Goal: Obtain resource: Download file/media

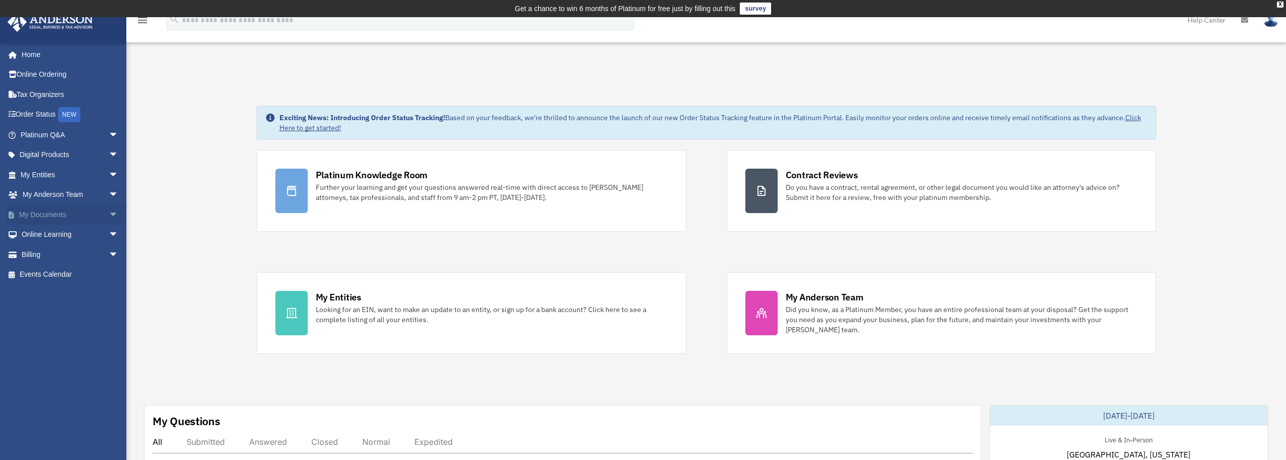
click at [109, 214] on span "arrow_drop_down" at bounding box center [119, 215] width 20 height 21
click at [40, 234] on link "Box" at bounding box center [74, 235] width 120 height 20
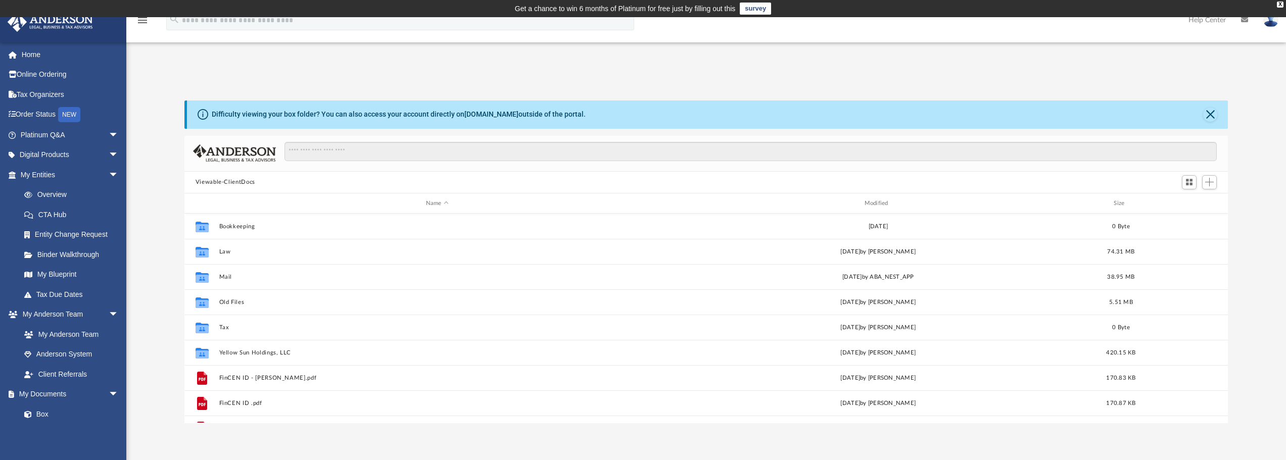
scroll to position [222, 1036]
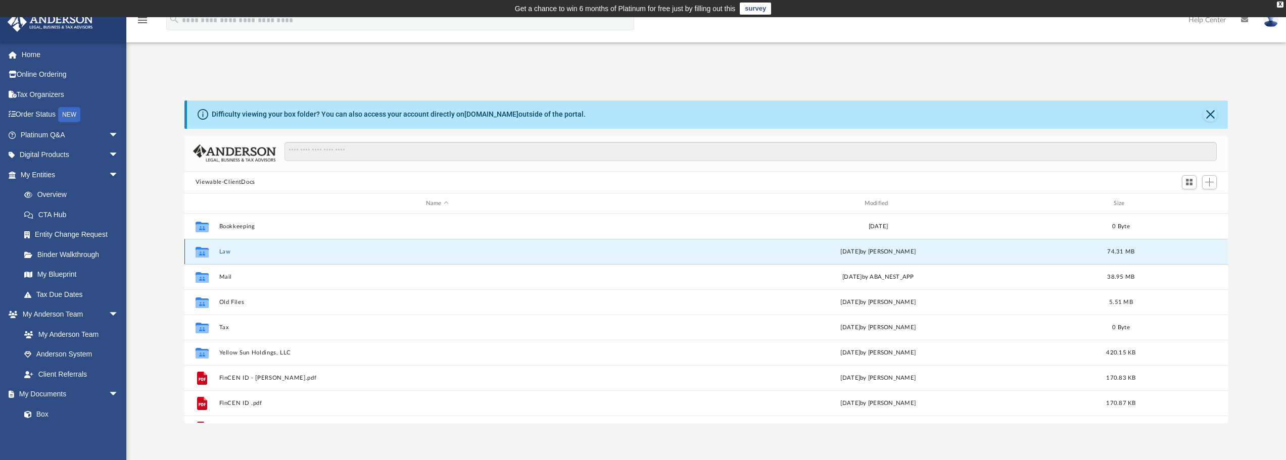
click at [222, 252] on button "Law" at bounding box center [437, 252] width 436 height 7
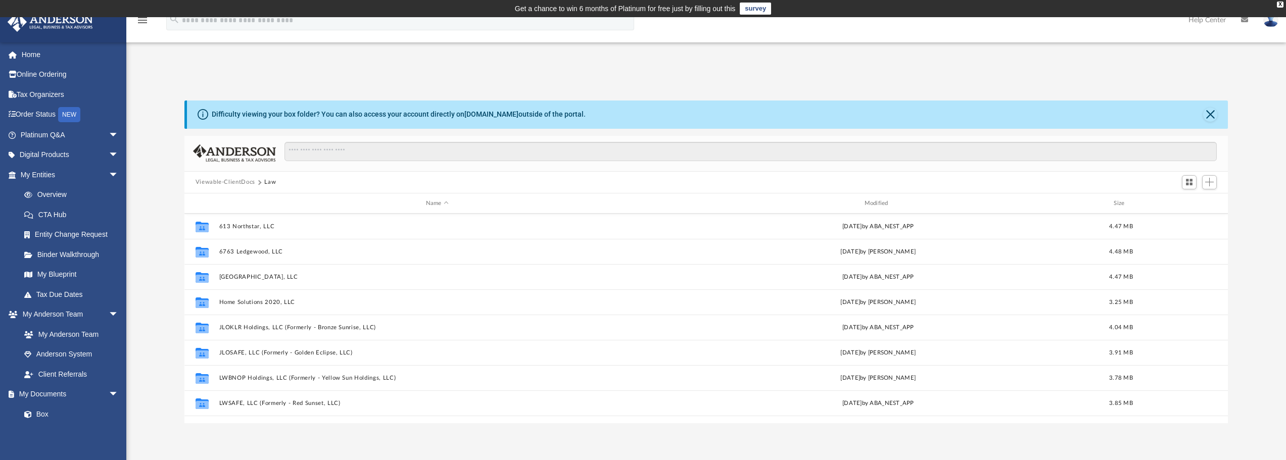
scroll to position [119, 0]
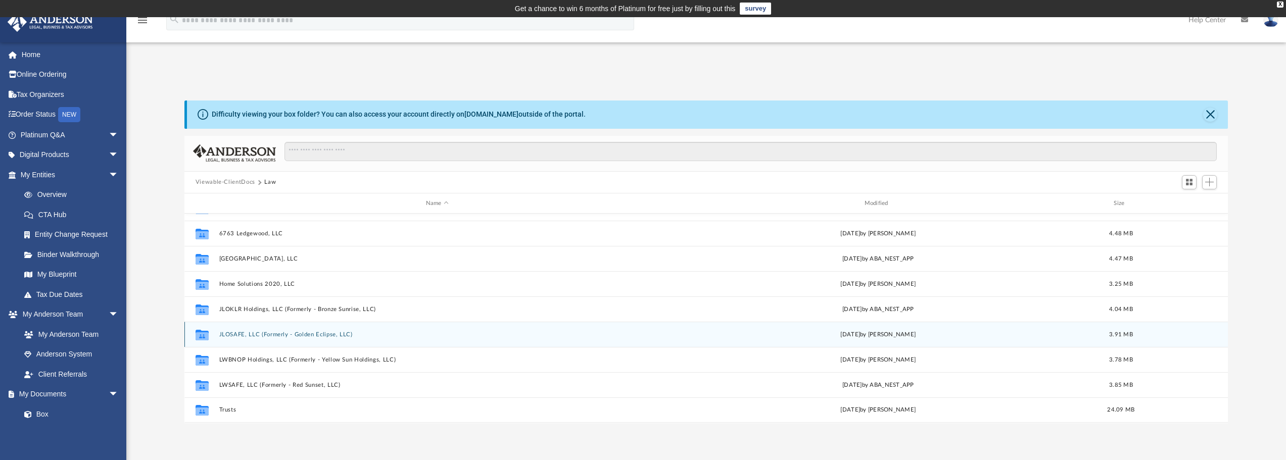
click at [241, 334] on button "JLOSAFE, LLC (Formerly - Golden Eclipse, LLC)" at bounding box center [437, 334] width 436 height 7
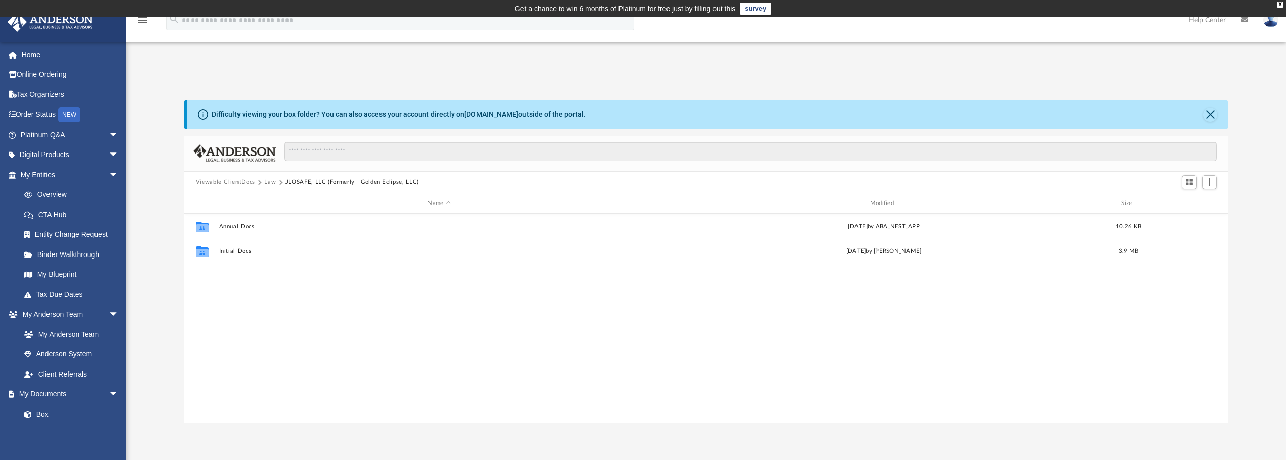
scroll to position [0, 0]
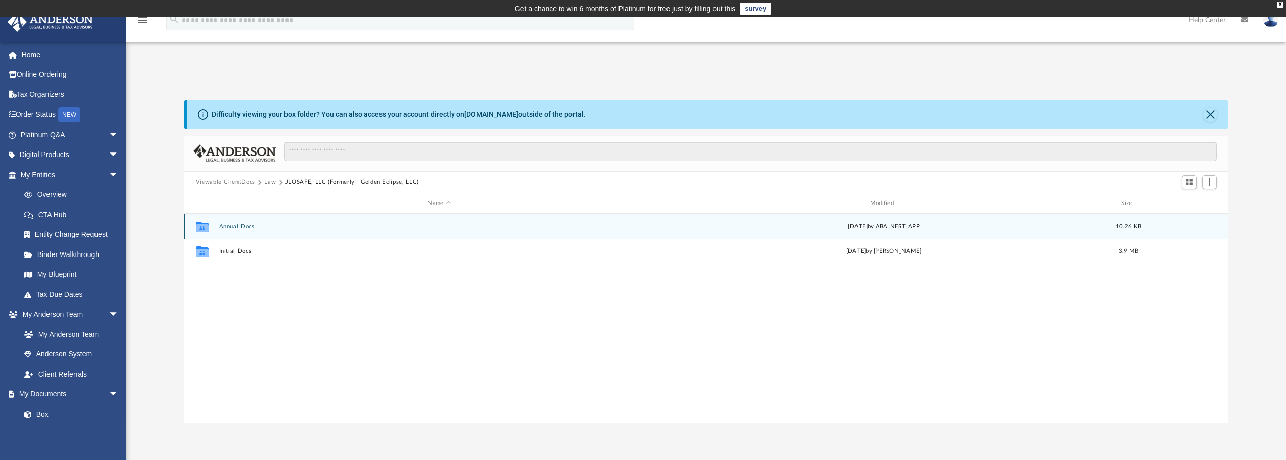
click at [233, 227] on button "Annual Docs" at bounding box center [439, 226] width 440 height 7
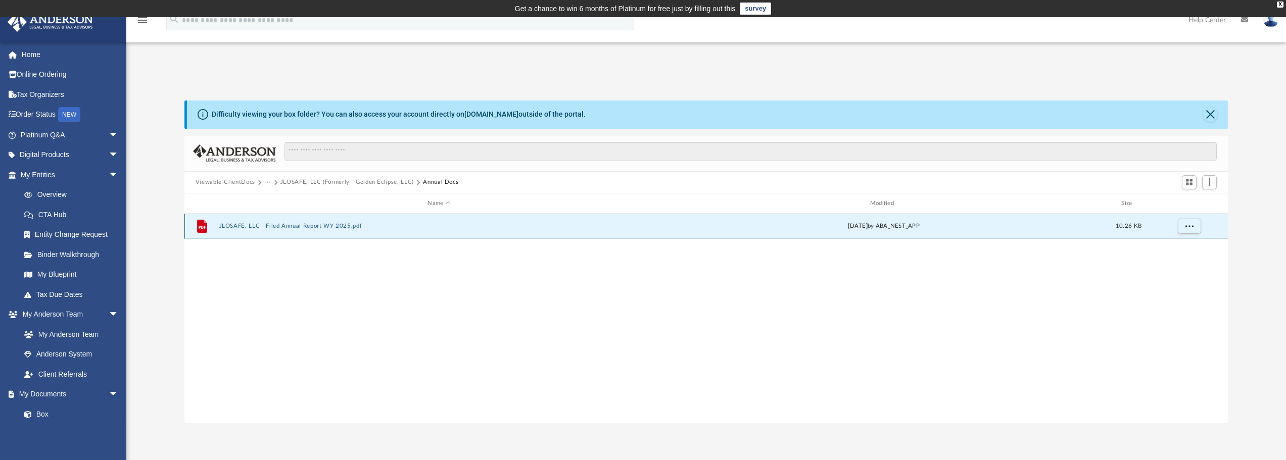
click at [233, 227] on button "JLOSAFE, LLC - Filed Annual Report WY 2025.pdf" at bounding box center [439, 226] width 440 height 7
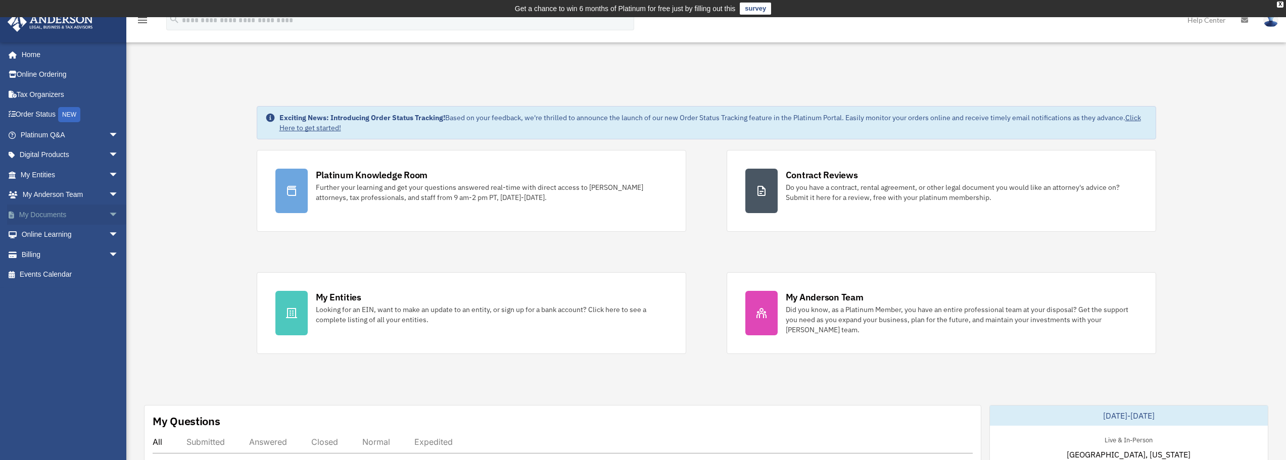
click at [109, 213] on span "arrow_drop_down" at bounding box center [119, 215] width 20 height 21
click at [72, 236] on link "Box" at bounding box center [74, 235] width 120 height 20
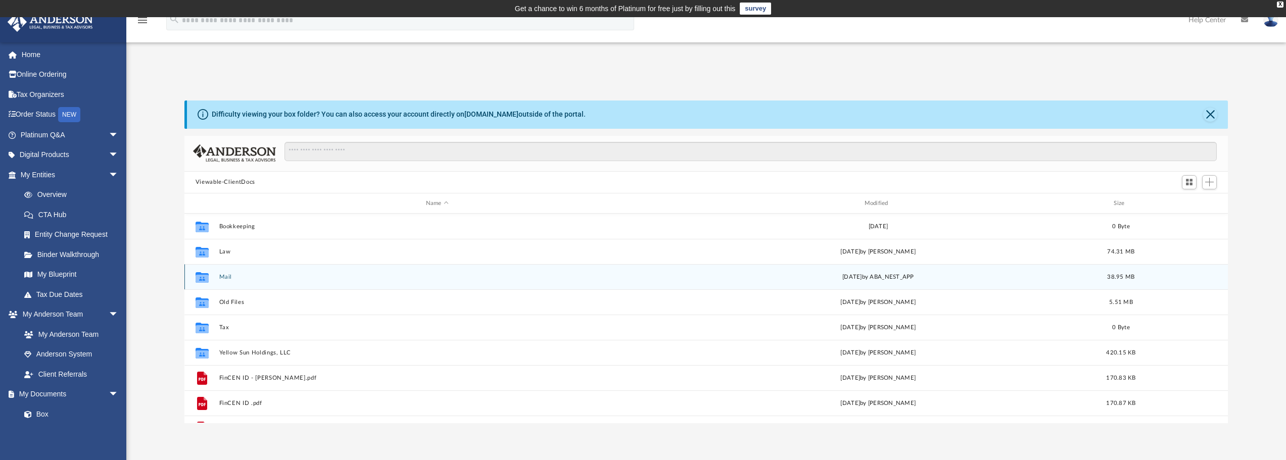
scroll to position [222, 1036]
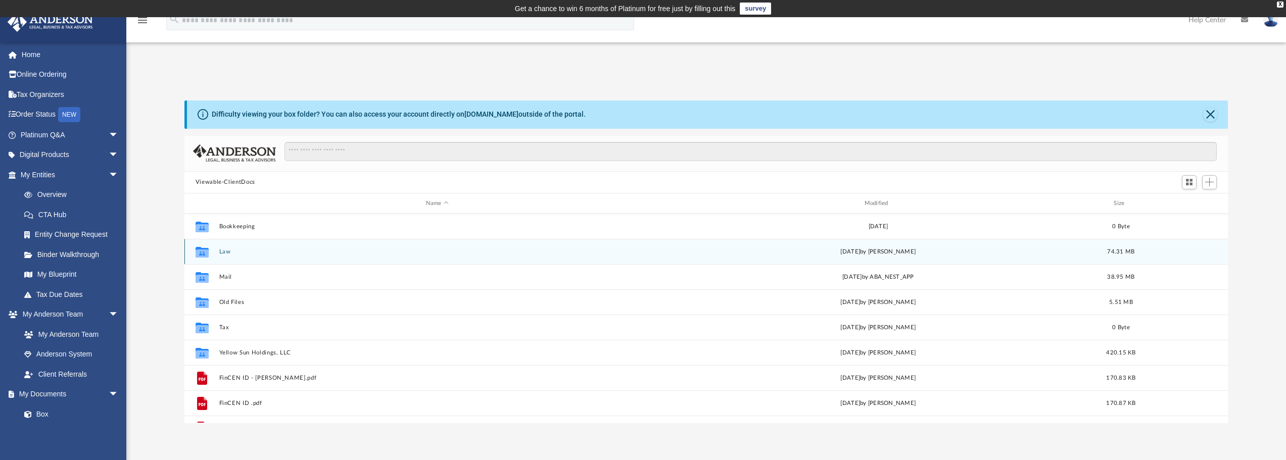
click at [227, 252] on button "Law" at bounding box center [437, 252] width 436 height 7
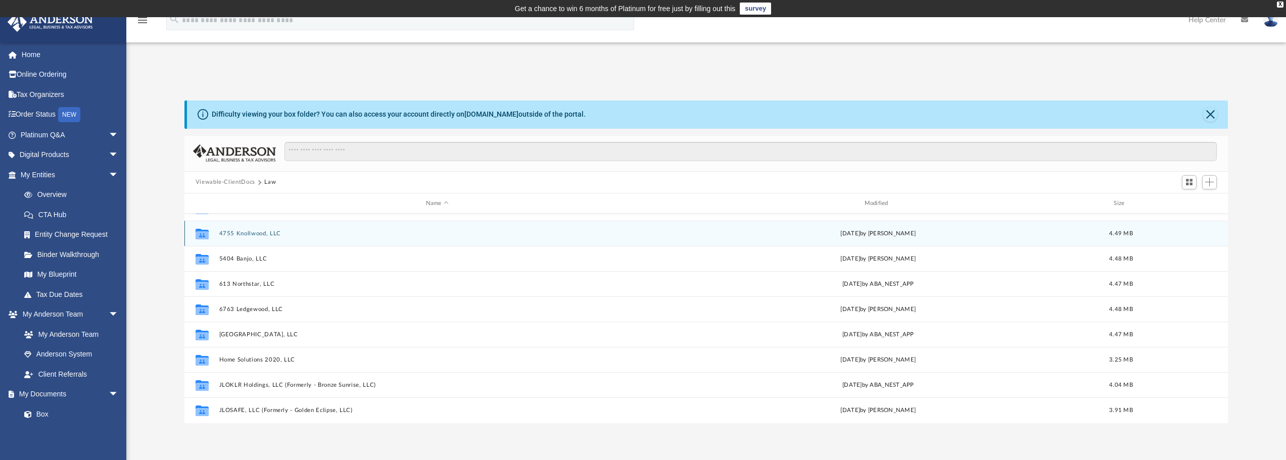
scroll to position [119, 0]
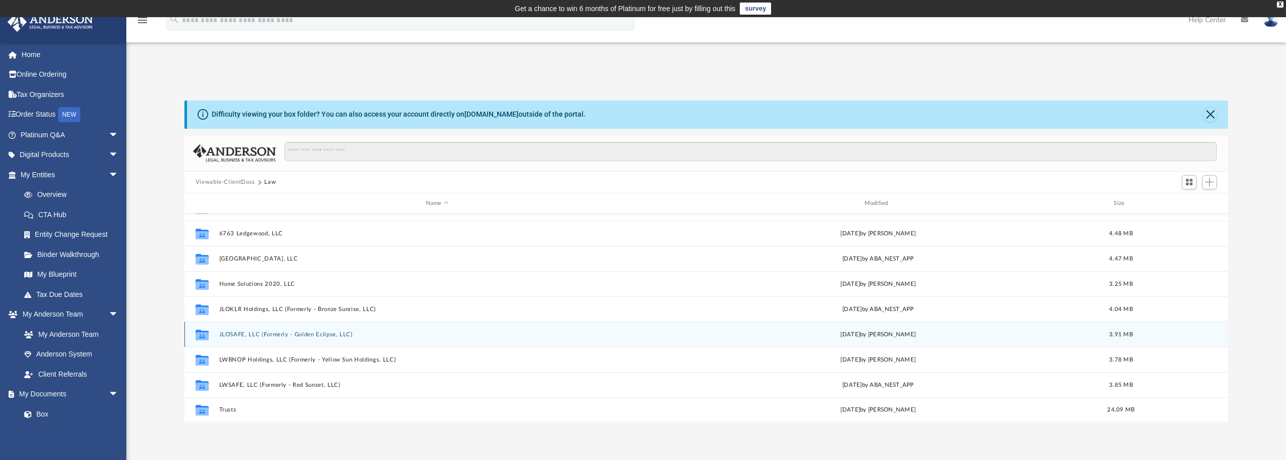
click at [240, 335] on button "JLOSAFE, LLC (Formerly - Golden Eclipse, LLC)" at bounding box center [437, 334] width 436 height 7
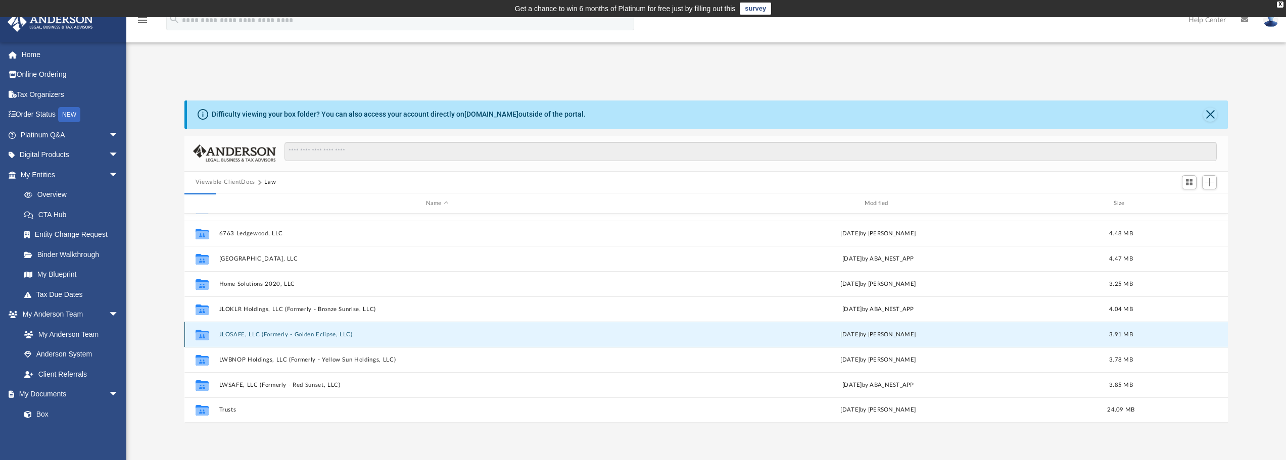
scroll to position [0, 0]
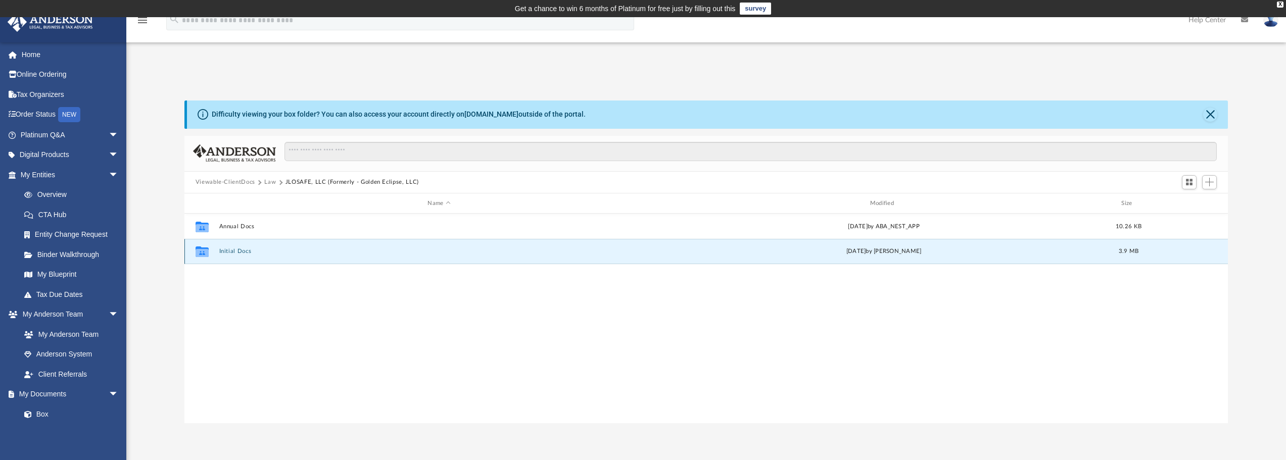
click at [229, 251] on button "Initial Docs" at bounding box center [439, 252] width 440 height 7
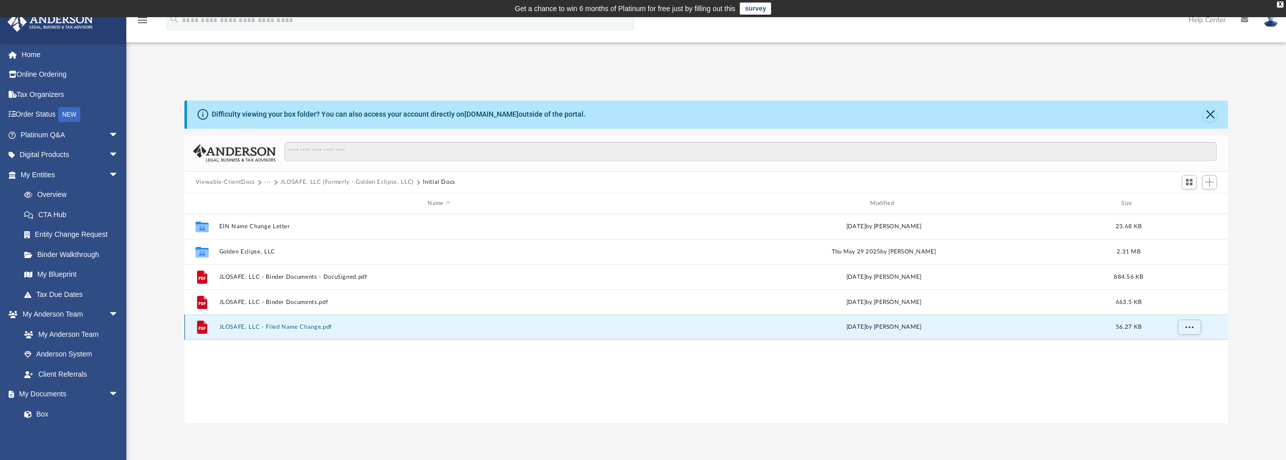
click at [266, 328] on button "JLOSAFE, LLC - Filed Name Change.pdf" at bounding box center [439, 327] width 440 height 7
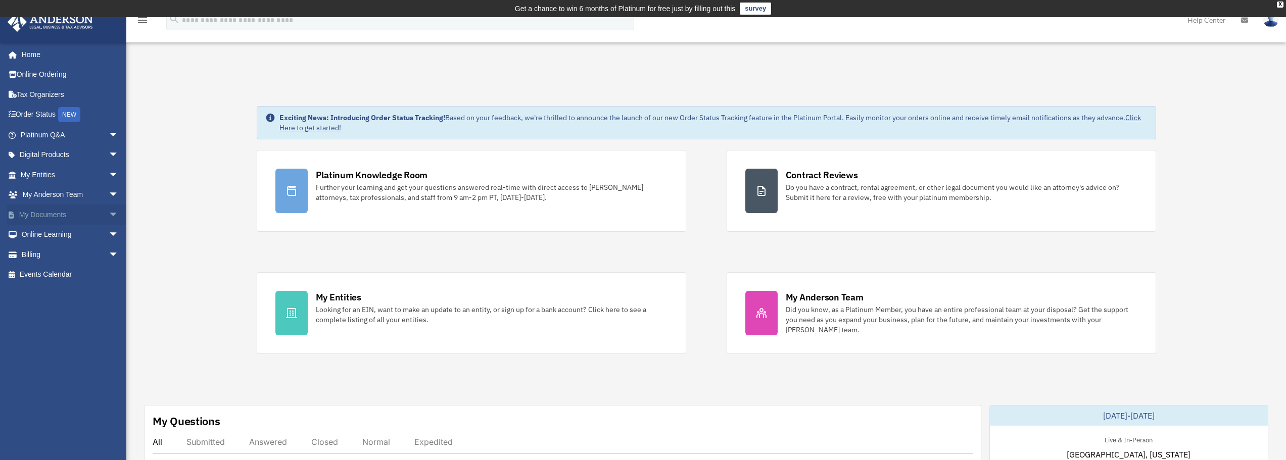
click at [109, 213] on span "arrow_drop_down" at bounding box center [119, 215] width 20 height 21
click at [48, 235] on link "Box" at bounding box center [74, 235] width 120 height 20
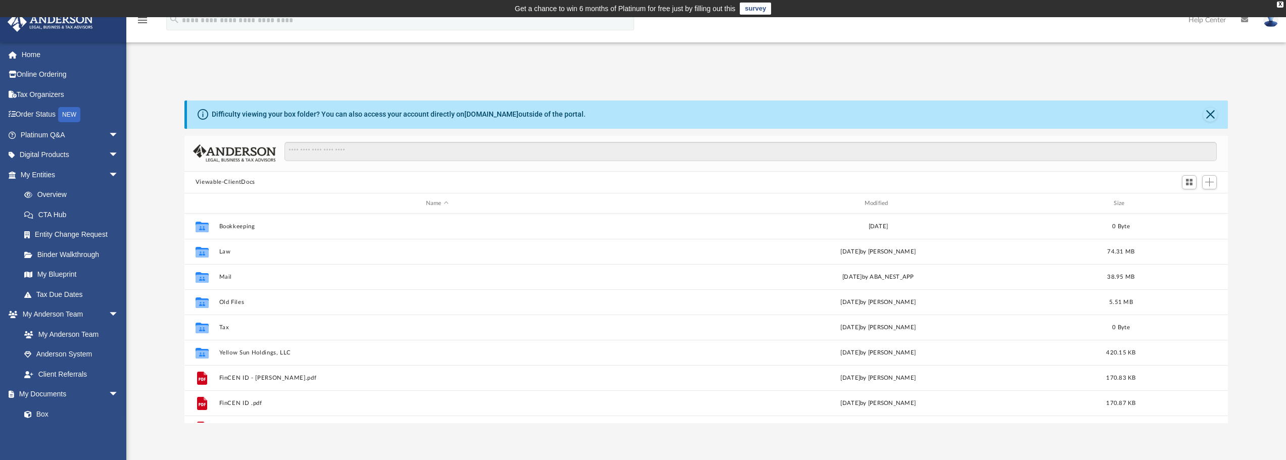
scroll to position [222, 1036]
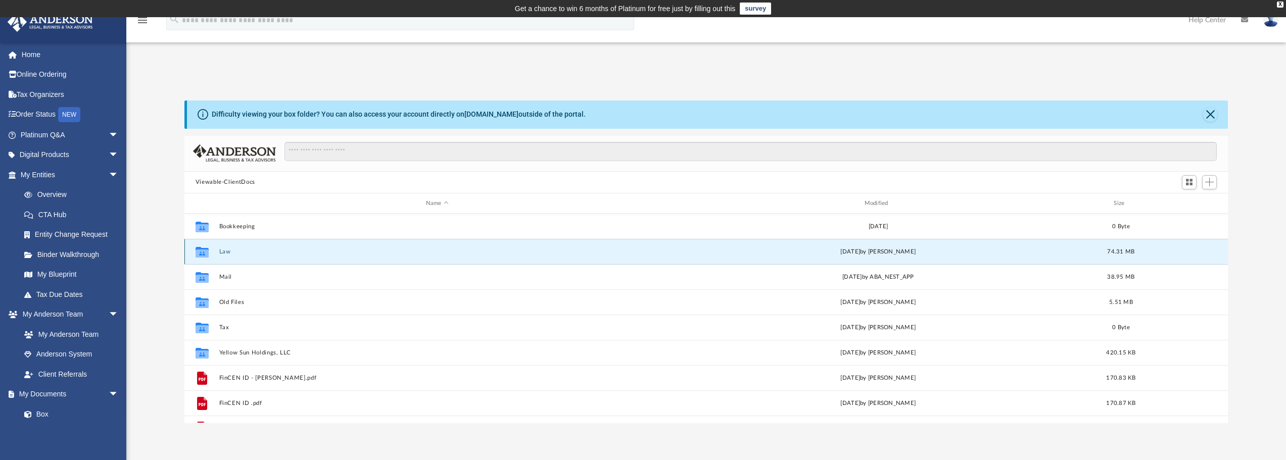
click at [225, 254] on button "Law" at bounding box center [437, 252] width 436 height 7
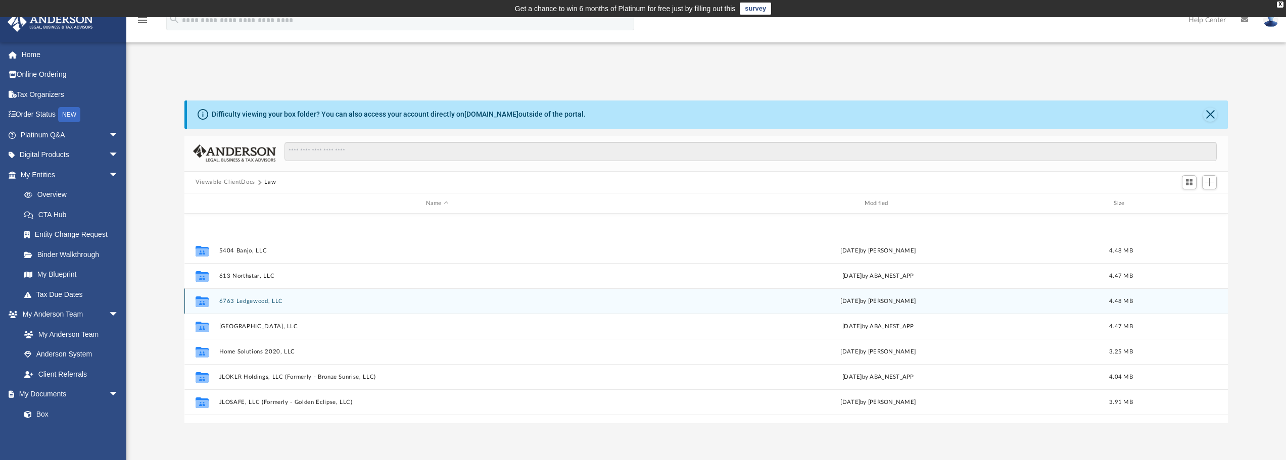
scroll to position [119, 0]
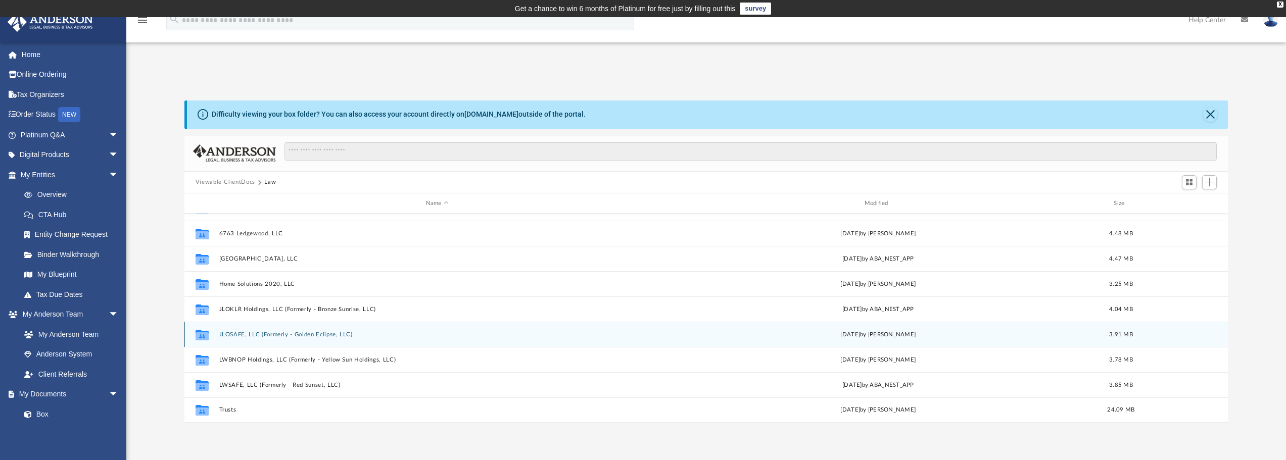
click at [240, 332] on button "JLOSAFE, LLC (Formerly - Golden Eclipse, LLC)" at bounding box center [437, 334] width 436 height 7
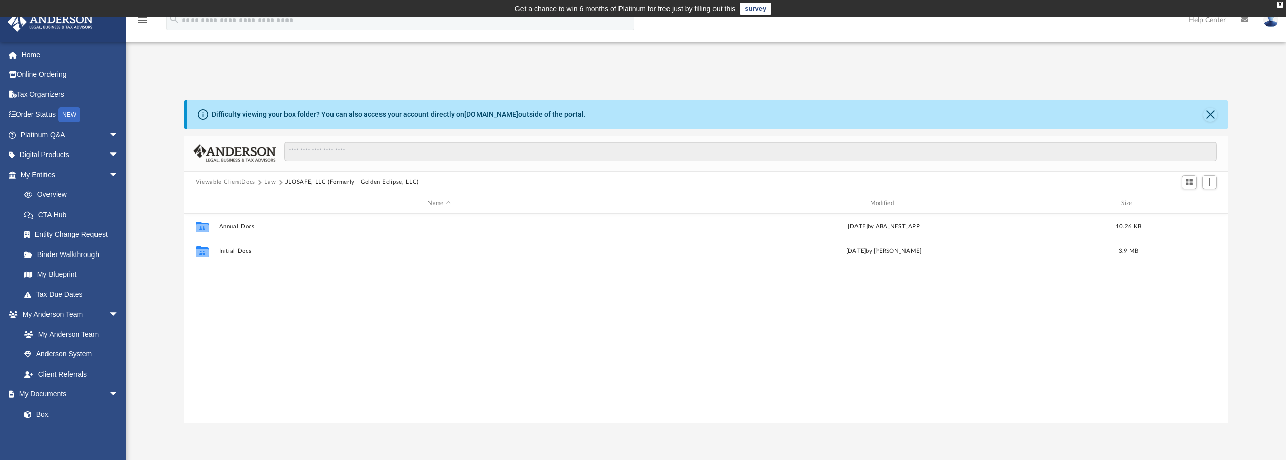
scroll to position [0, 0]
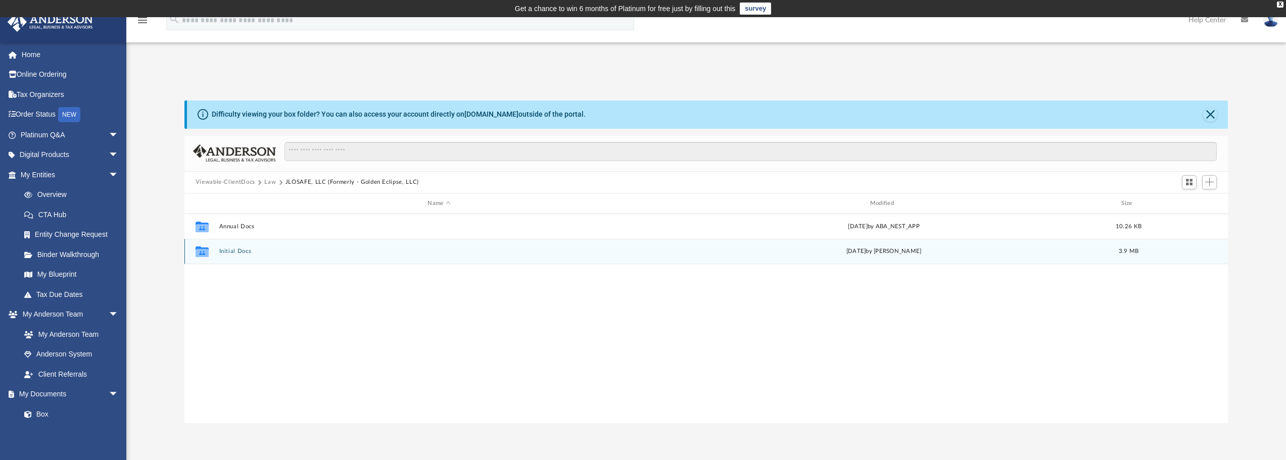
click at [229, 254] on button "Initial Docs" at bounding box center [439, 252] width 440 height 7
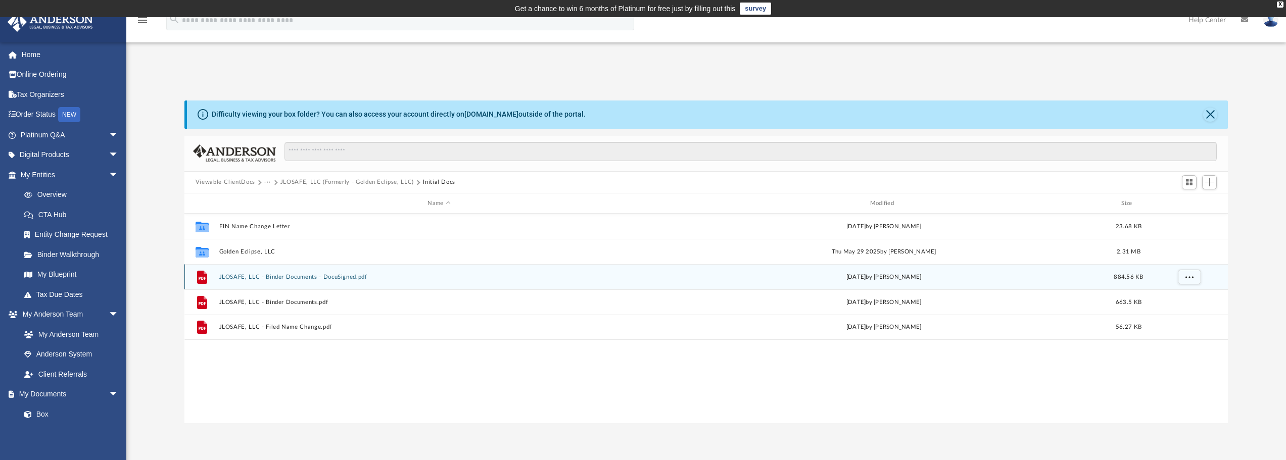
click at [258, 275] on button "JLOSAFE, LLC - Binder Documents - DocuSigned.pdf" at bounding box center [439, 277] width 440 height 7
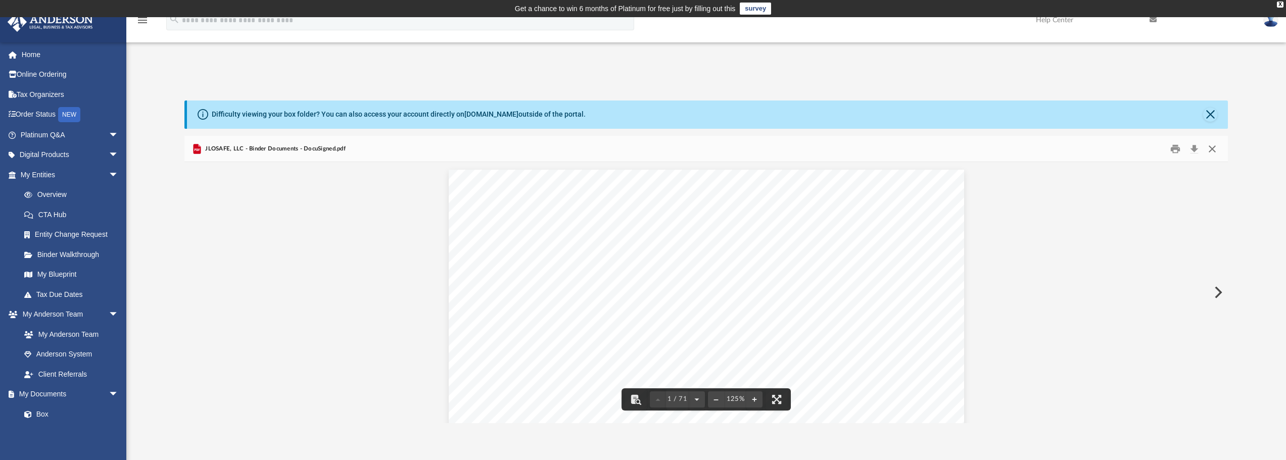
click at [1211, 150] on button "Close" at bounding box center [1212, 149] width 18 height 16
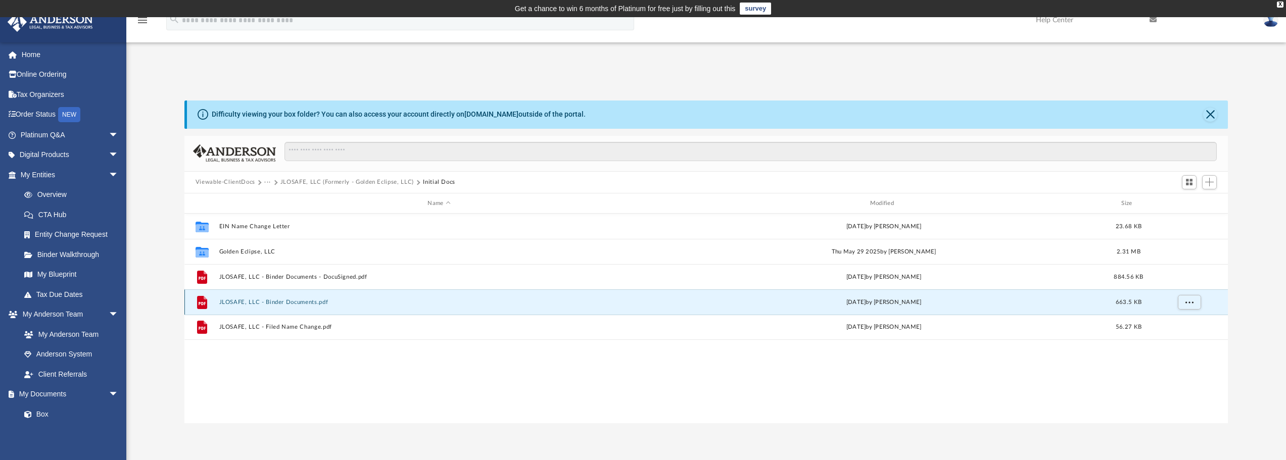
click at [277, 300] on button "JLOSAFE, LLC - Binder Documents.pdf" at bounding box center [439, 302] width 440 height 7
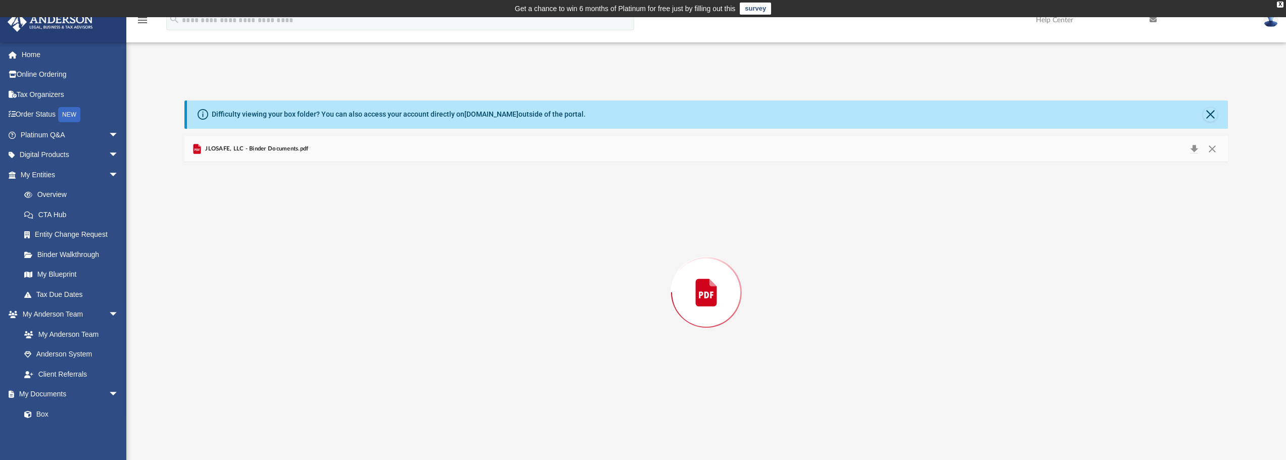
click at [277, 300] on div "Preview" at bounding box center [706, 292] width 1044 height 261
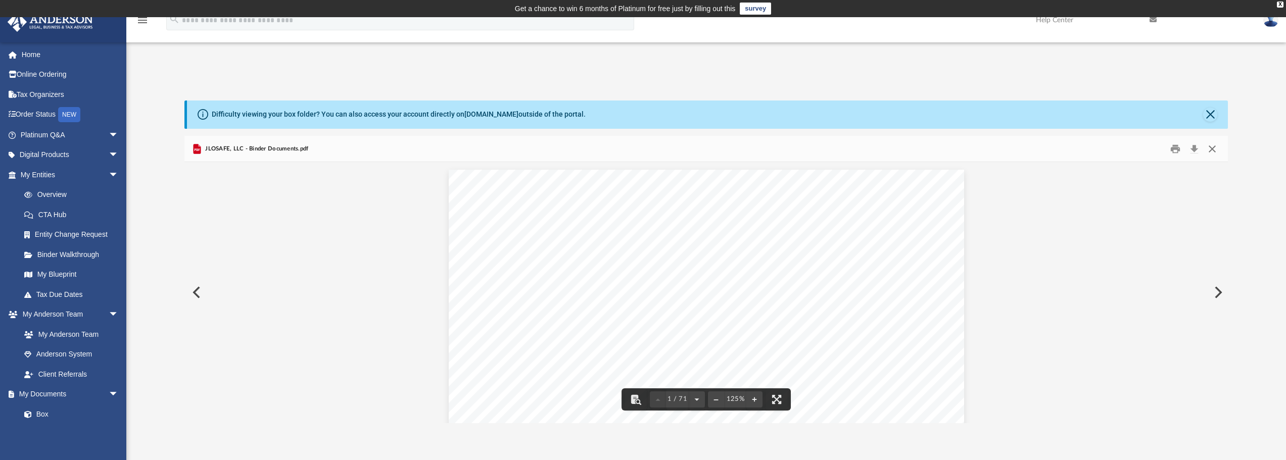
click at [1212, 151] on button "Close" at bounding box center [1212, 149] width 18 height 16
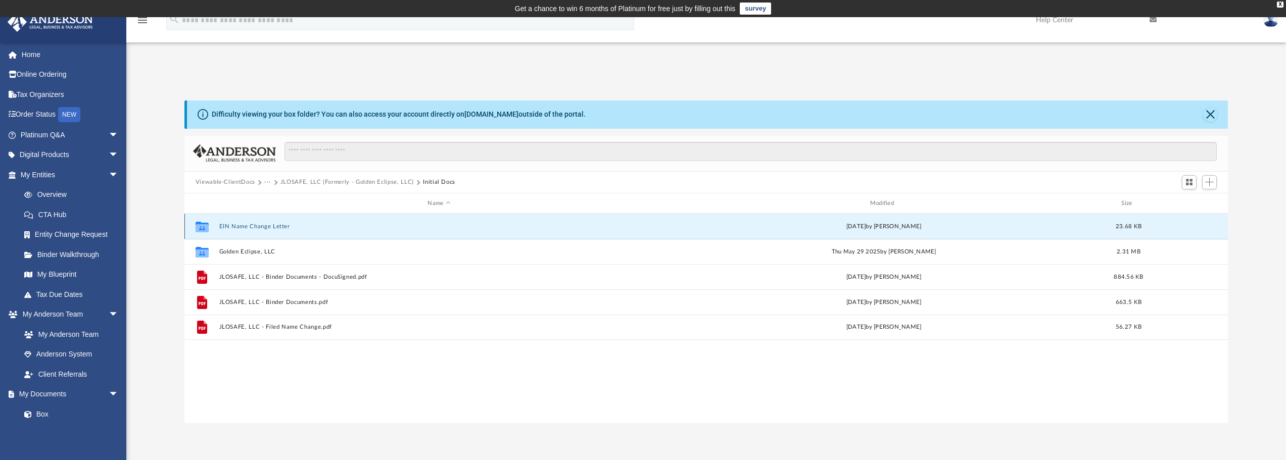
click at [283, 224] on button "EIN Name Change Letter" at bounding box center [439, 226] width 440 height 7
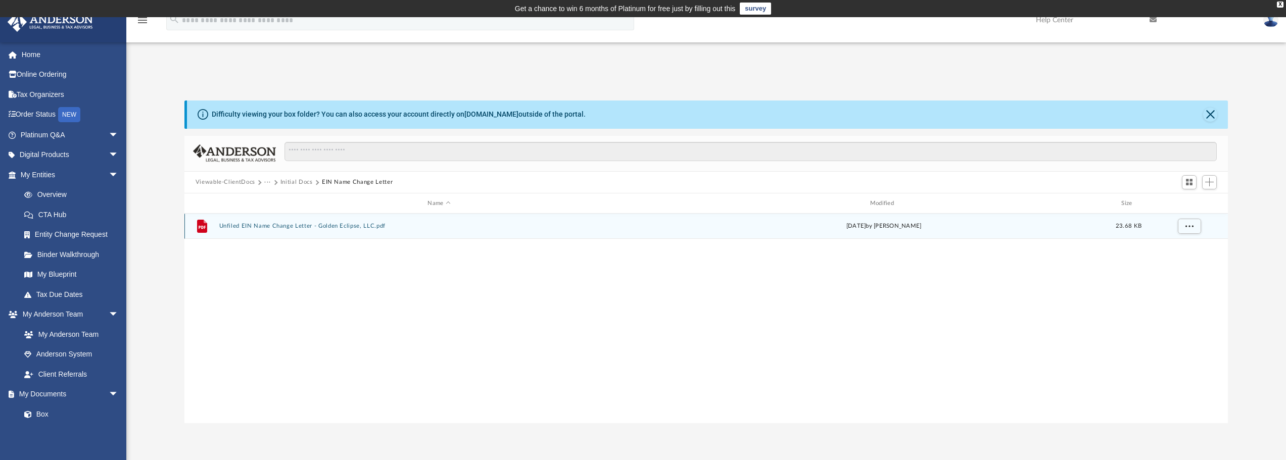
click at [283, 226] on button "Unfiled EIN Name Change Letter - Golden Eclipse, LLC.pdf" at bounding box center [439, 226] width 440 height 7
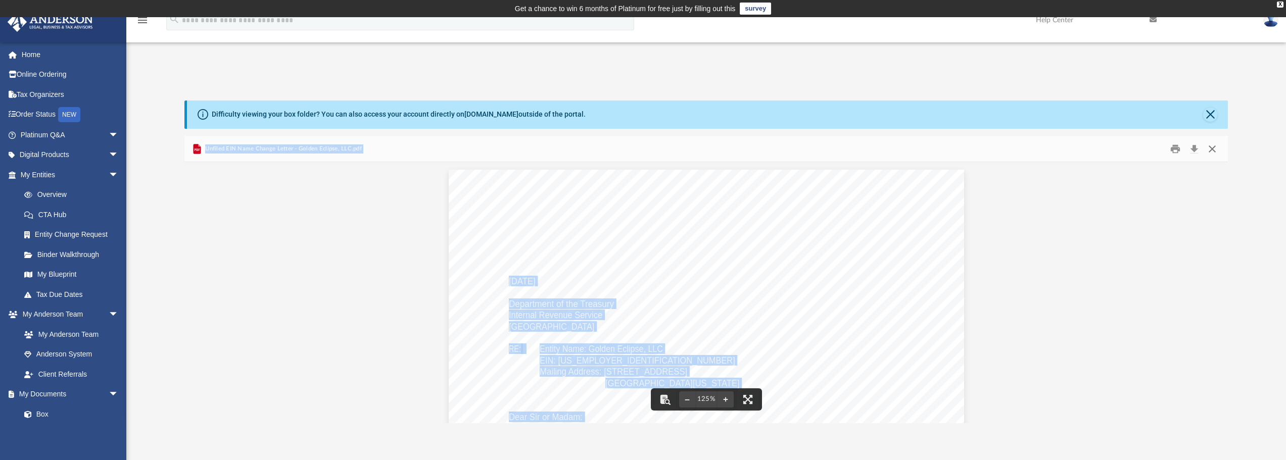
click at [1213, 147] on button "Close" at bounding box center [1212, 149] width 18 height 16
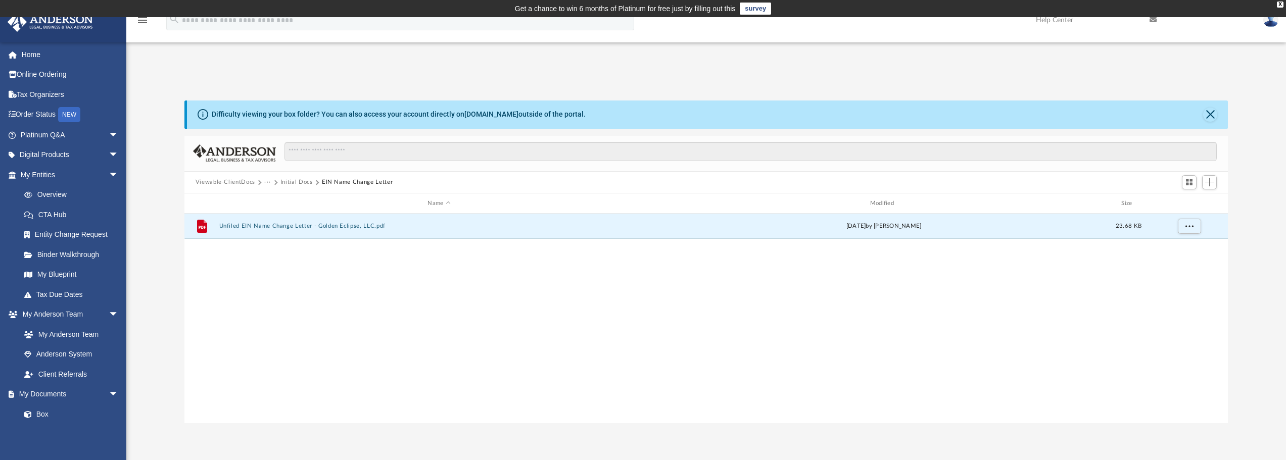
click at [362, 277] on div "File Unfiled EIN Name Change Letter - Golden Eclipse, LLC.pdf Fri Aug 1 2025 by…" at bounding box center [706, 318] width 1044 height 209
click at [297, 183] on button "Initial Docs" at bounding box center [296, 182] width 32 height 9
